Goal: Task Accomplishment & Management: Manage account settings

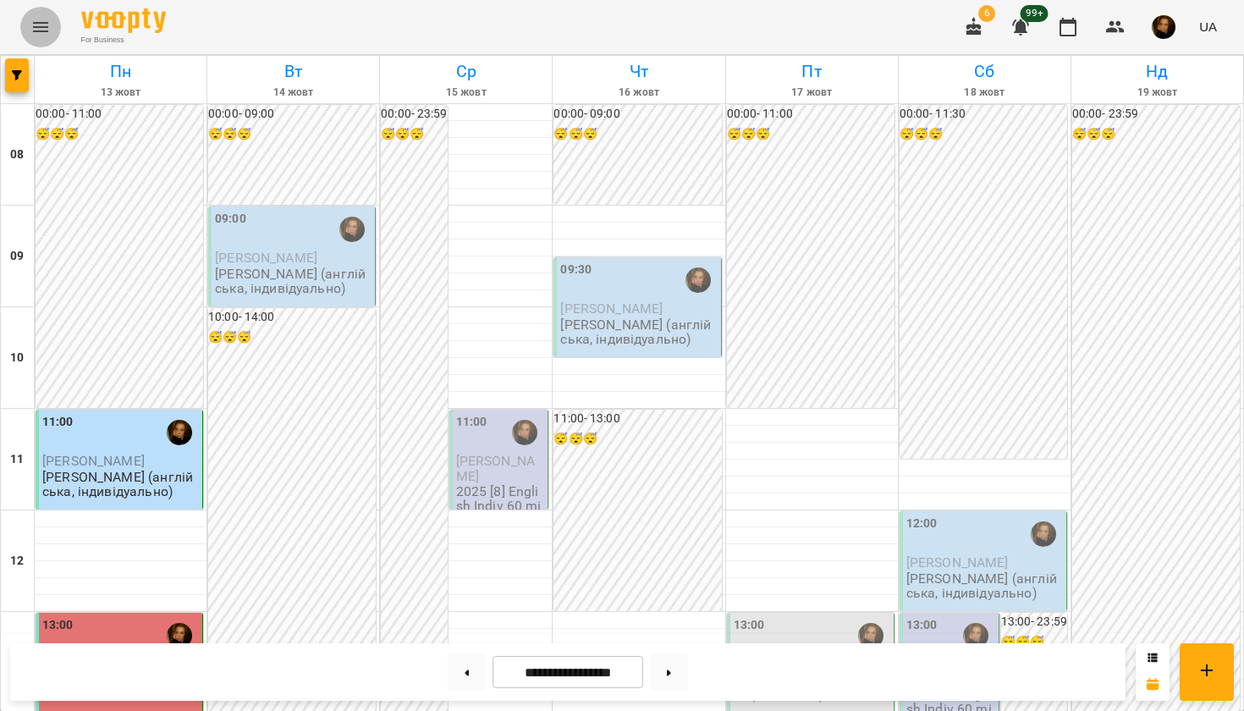
click at [41, 17] on icon "Menu" at bounding box center [40, 27] width 20 height 20
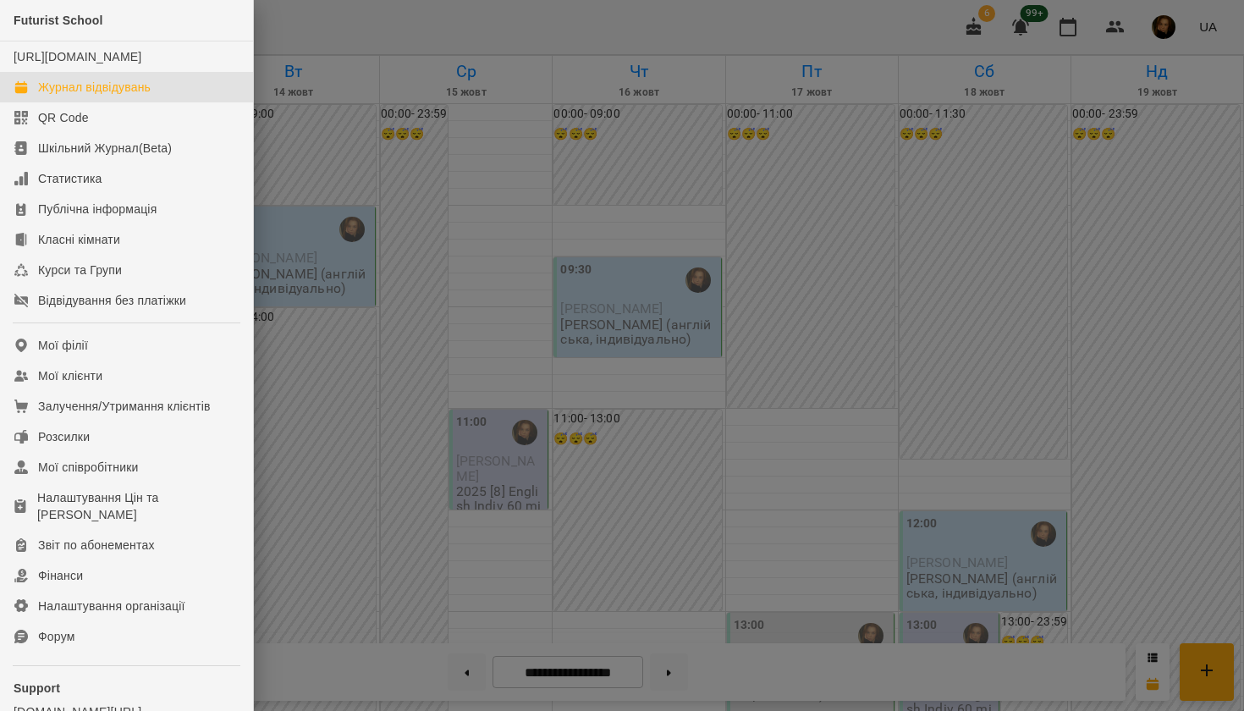
click at [554, 124] on div at bounding box center [622, 355] width 1244 height 711
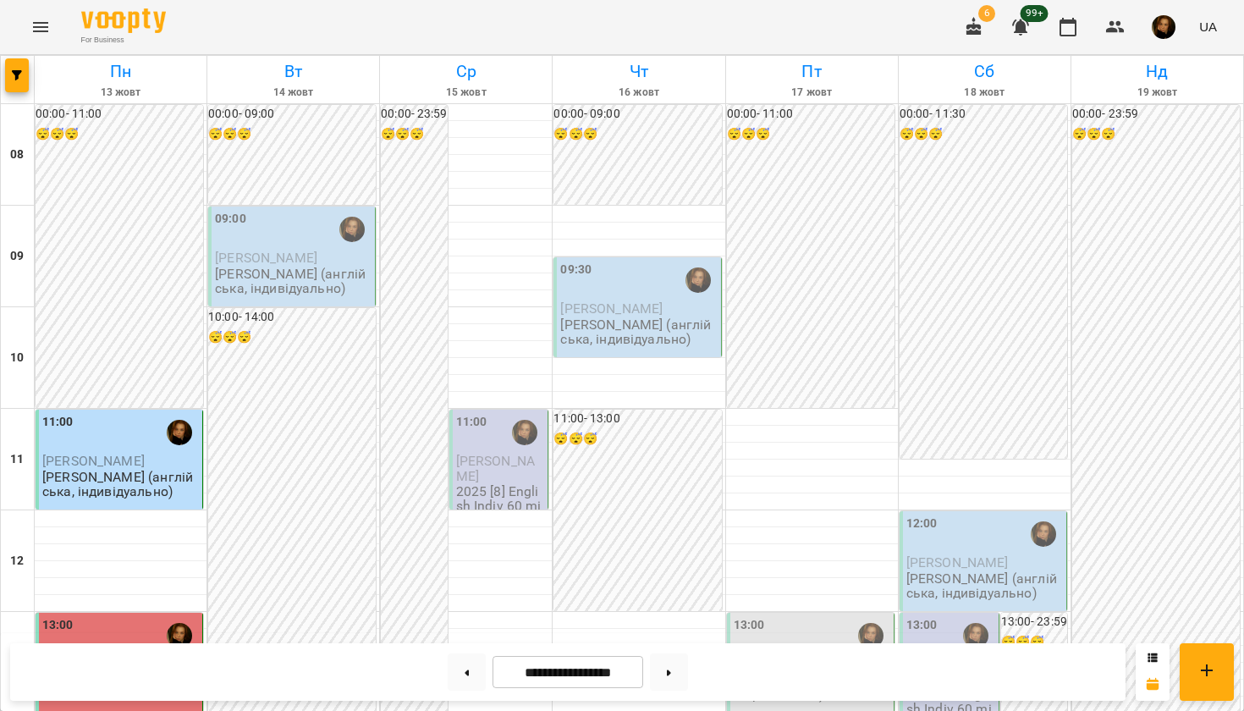
click at [33, 41] on button "Menu" at bounding box center [40, 27] width 41 height 41
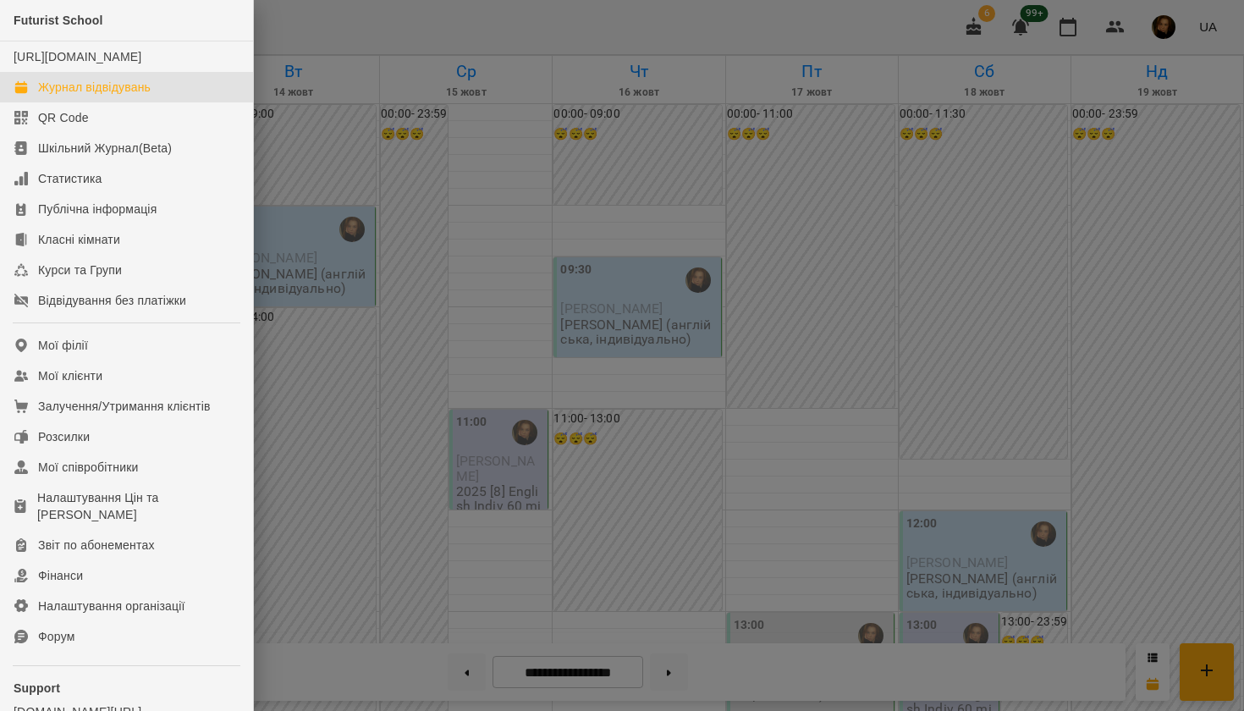
click at [357, 178] on div at bounding box center [622, 355] width 1244 height 711
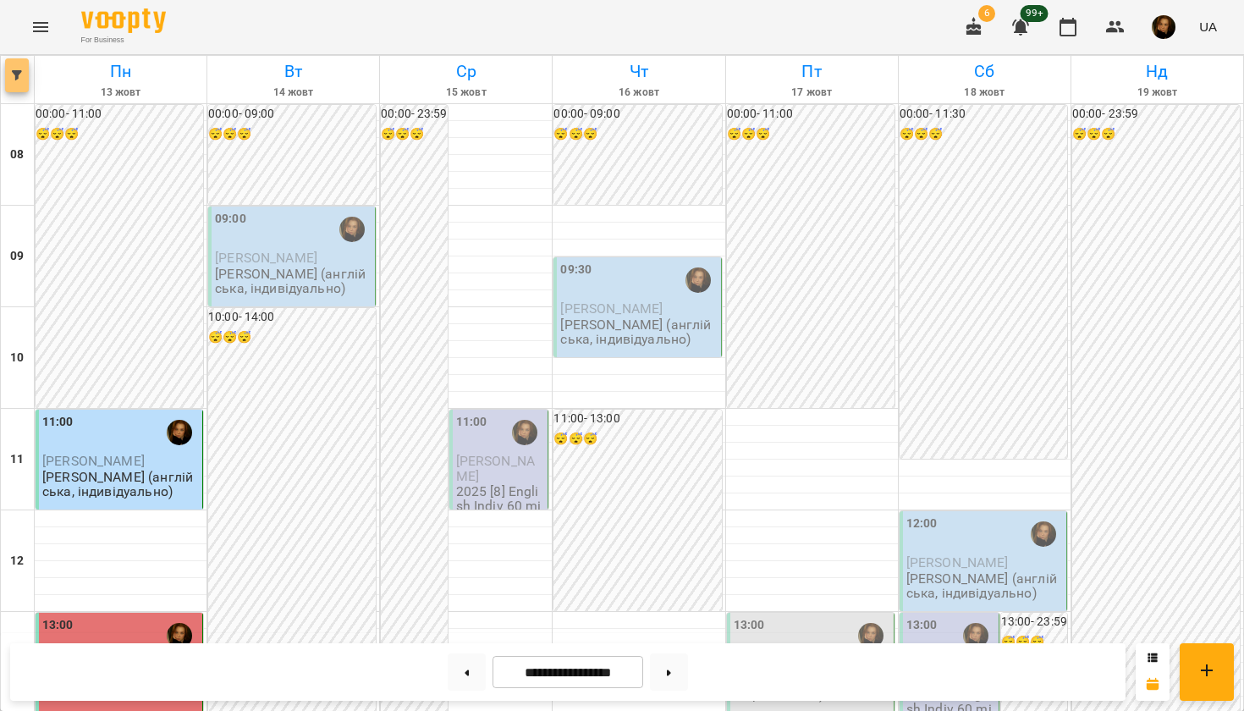
click at [14, 69] on button "button" at bounding box center [17, 75] width 24 height 34
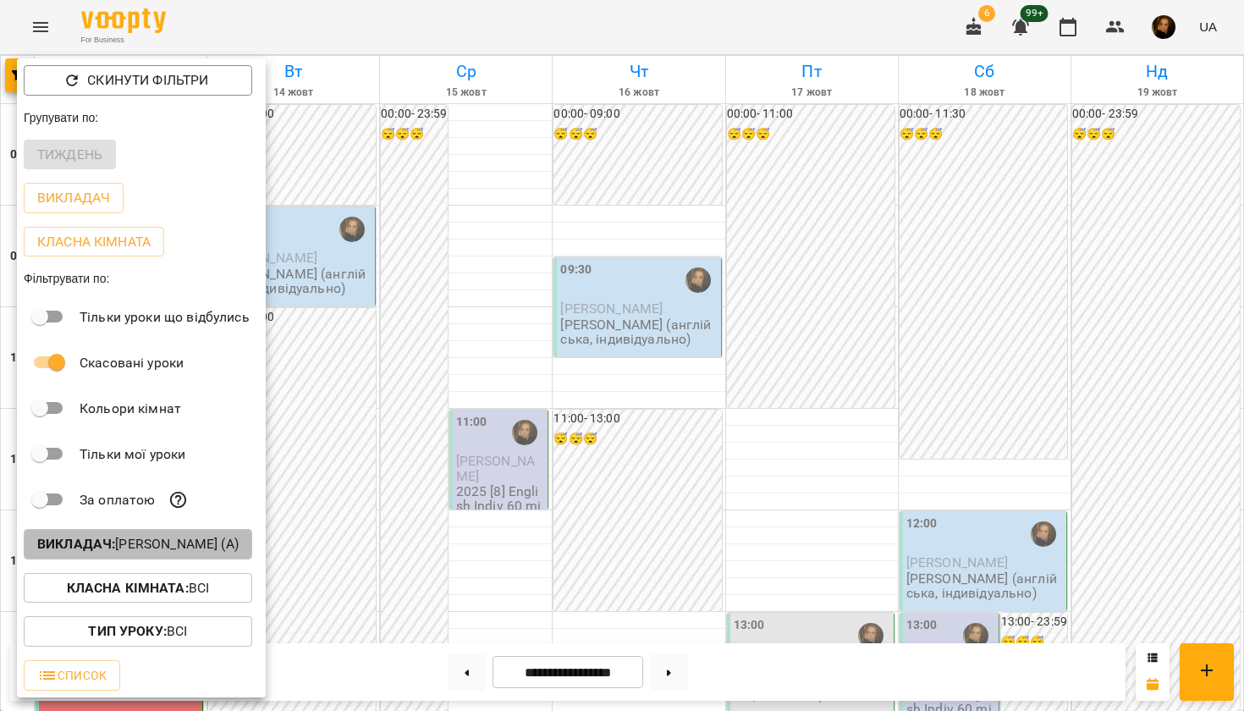
click at [138, 542] on p "Викладач : [PERSON_NAME] (а)" at bounding box center [137, 544] width 201 height 20
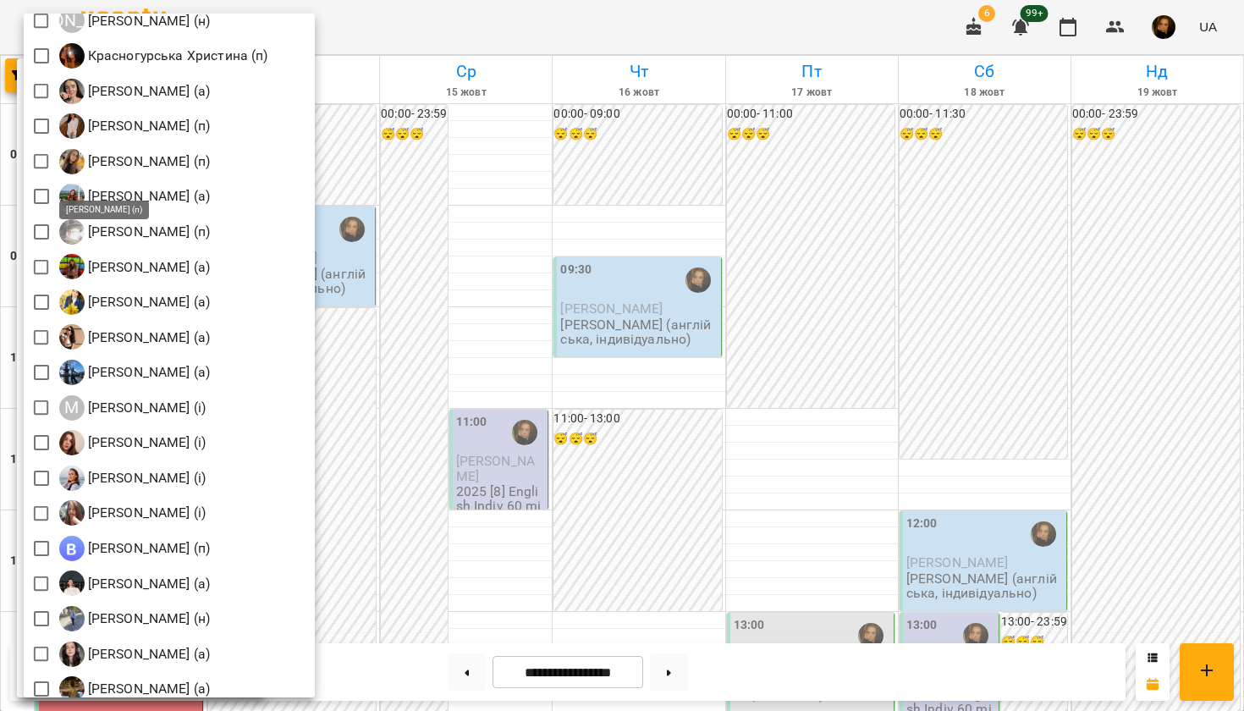
scroll to position [1546, 0]
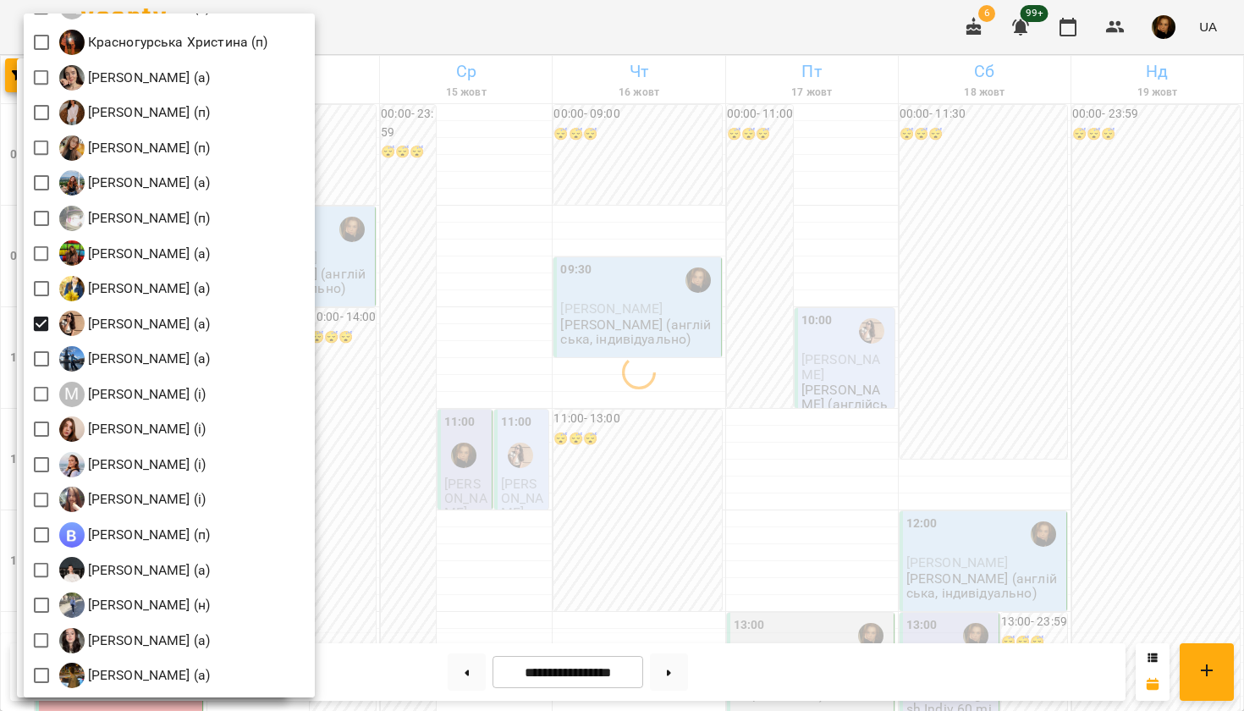
click at [539, 190] on div at bounding box center [622, 355] width 1244 height 711
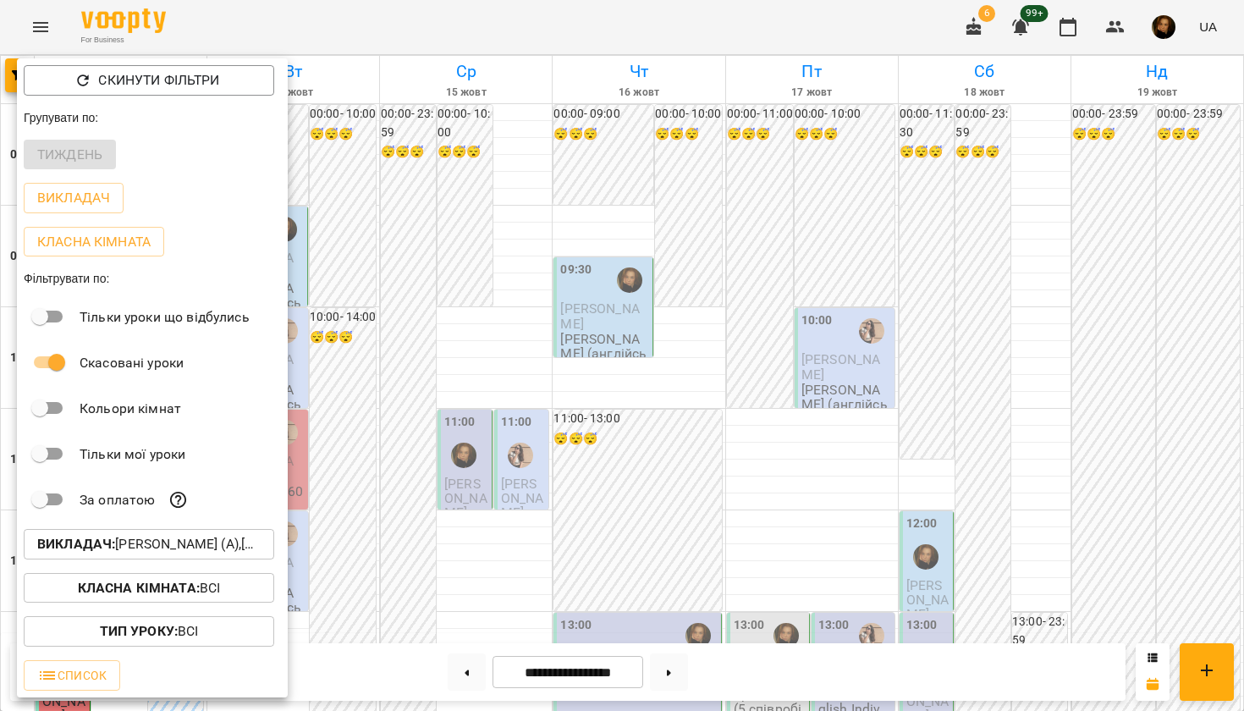
click at [603, 536] on div at bounding box center [622, 355] width 1244 height 711
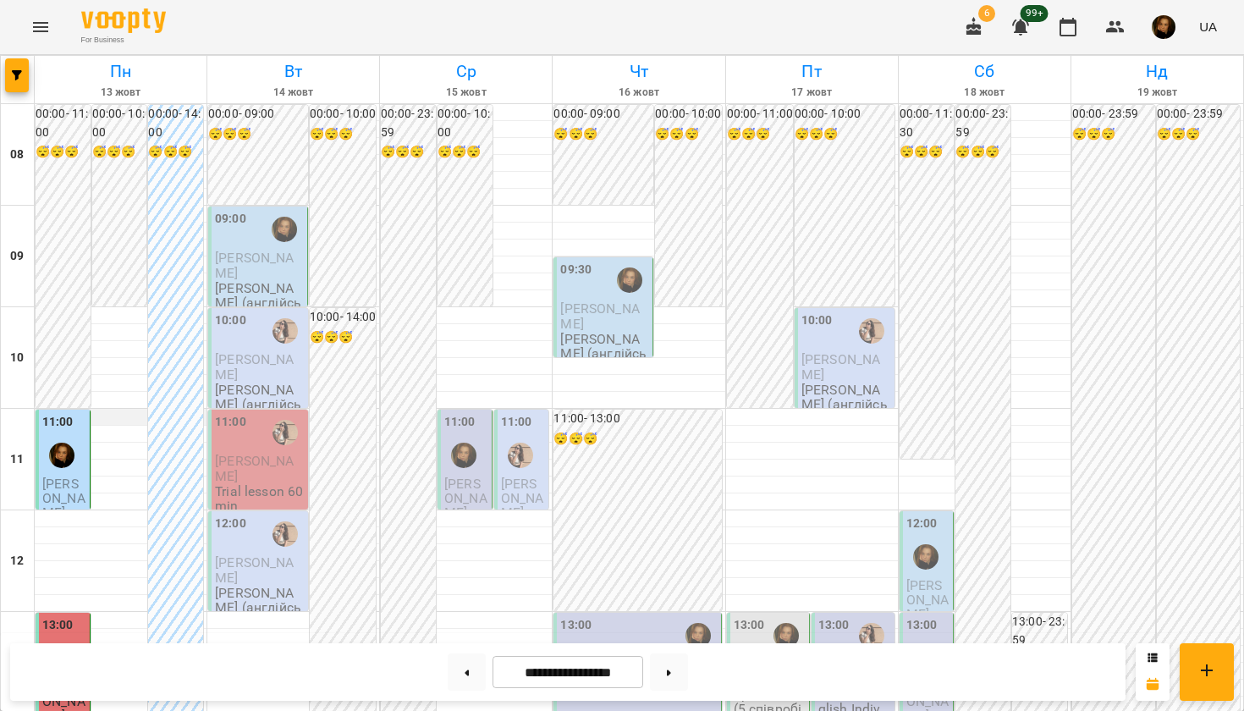
scroll to position [416, 0]
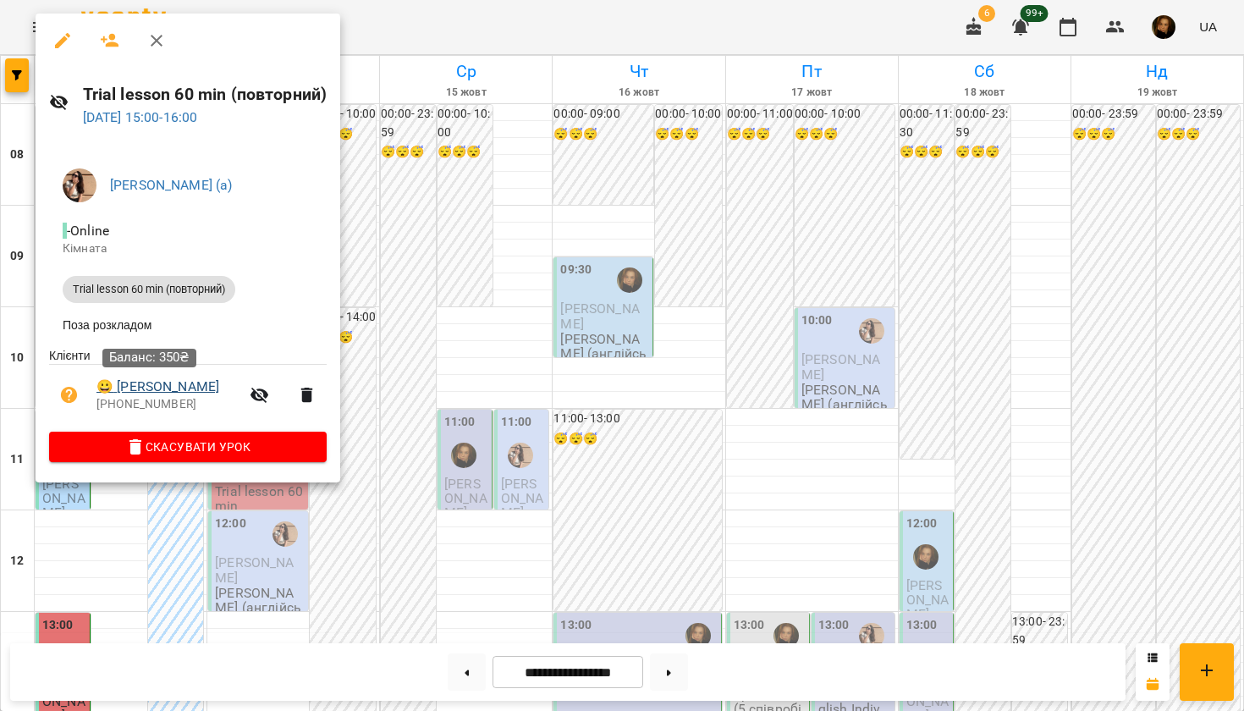
click at [127, 382] on link "😀 [PERSON_NAME]" at bounding box center [157, 387] width 123 height 20
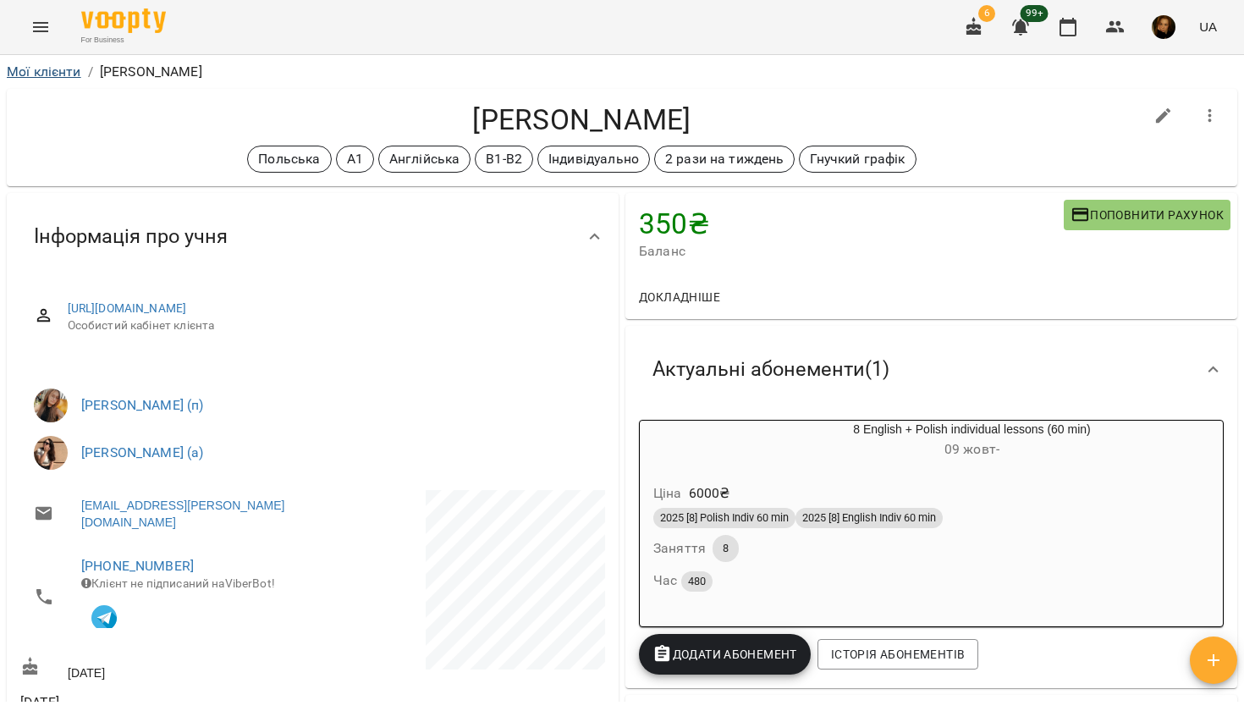
click at [42, 74] on link "Мої клієнти" at bounding box center [44, 71] width 74 height 16
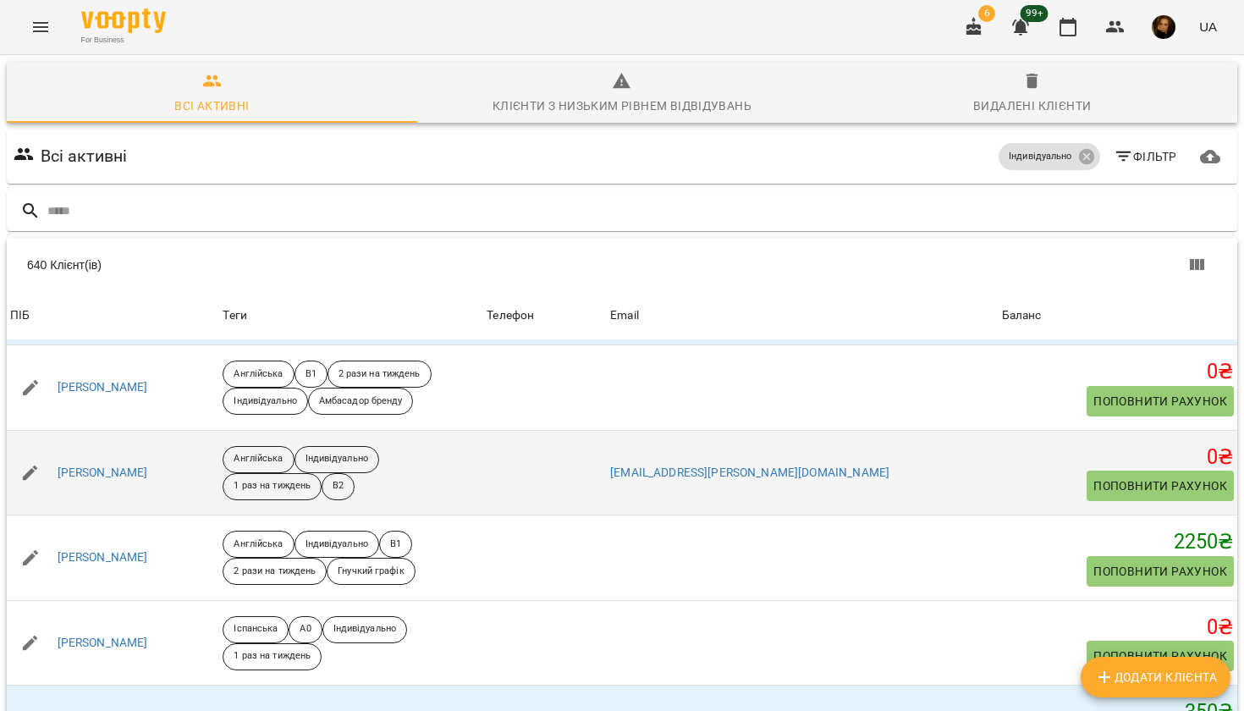
scroll to position [304, 0]
